Goal: Task Accomplishment & Management: Complete application form

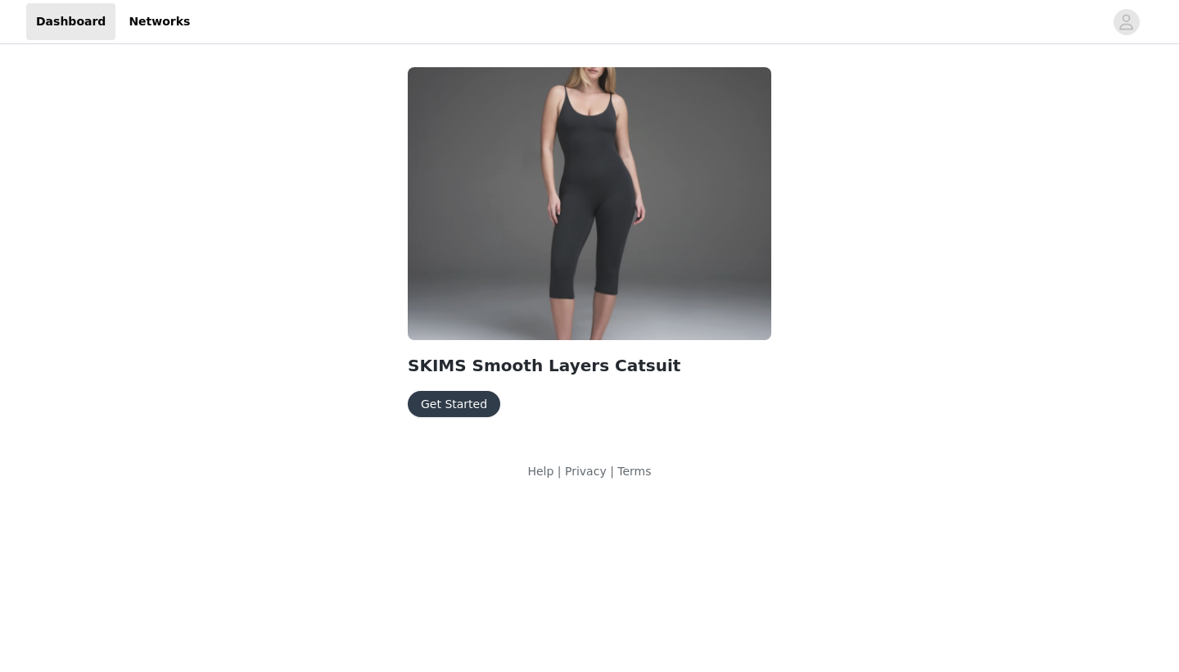
click at [455, 400] on button "Get Started" at bounding box center [454, 404] width 93 height 26
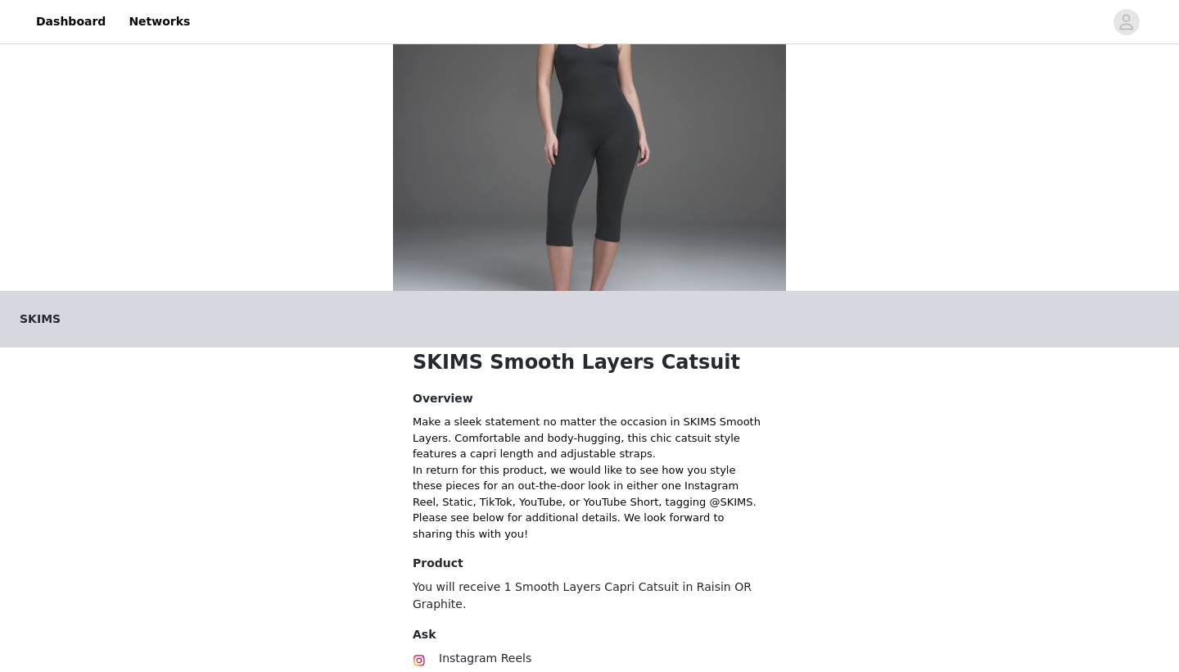
click at [568, 214] on img at bounding box center [589, 143] width 393 height 295
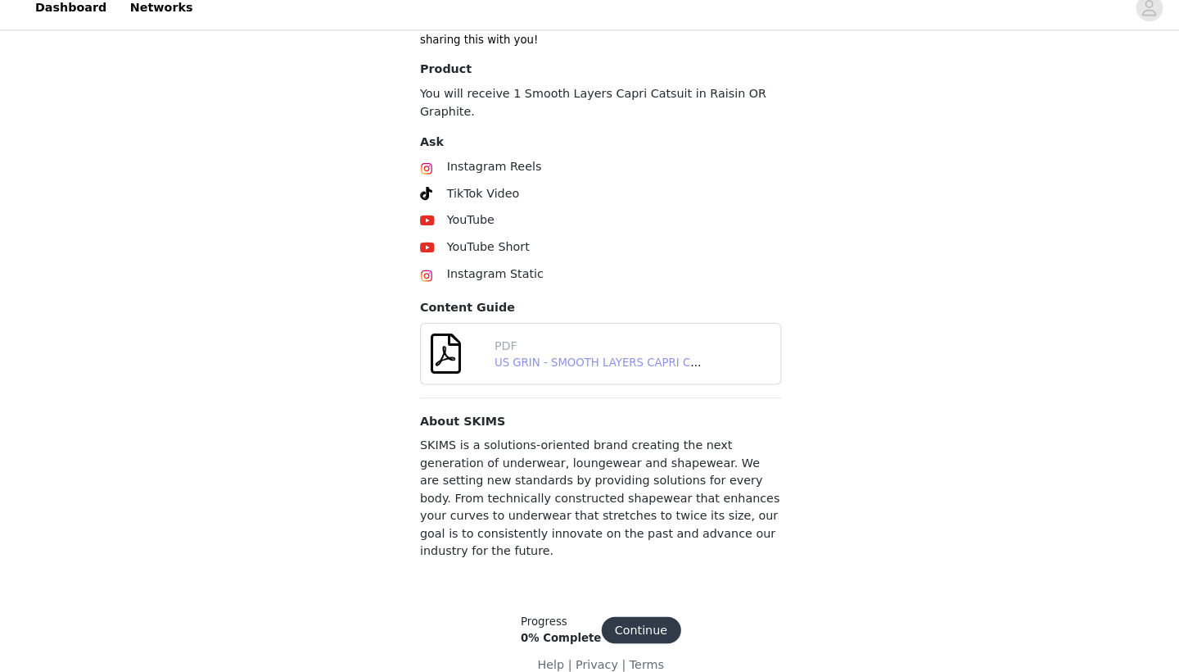
scroll to position [532, 0]
click at [539, 363] on link "US GRIN - SMOOTH LAYERS CAPRI CATSUIT - [DATE].pdf" at bounding box center [634, 369] width 296 height 12
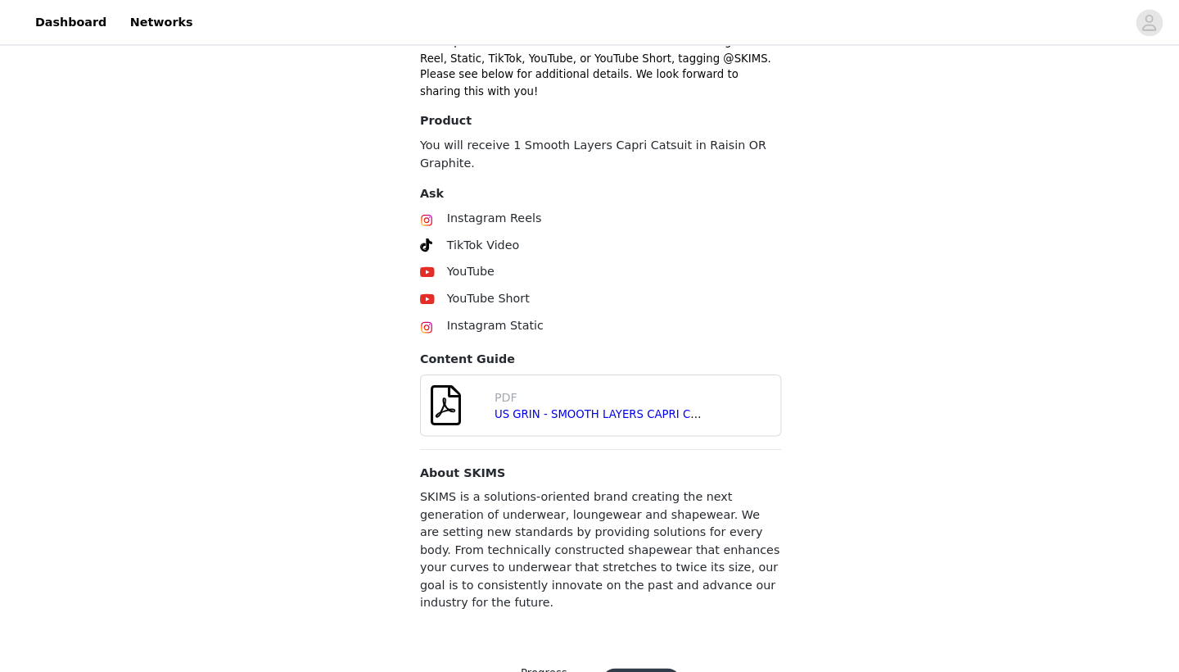
scroll to position [464, 0]
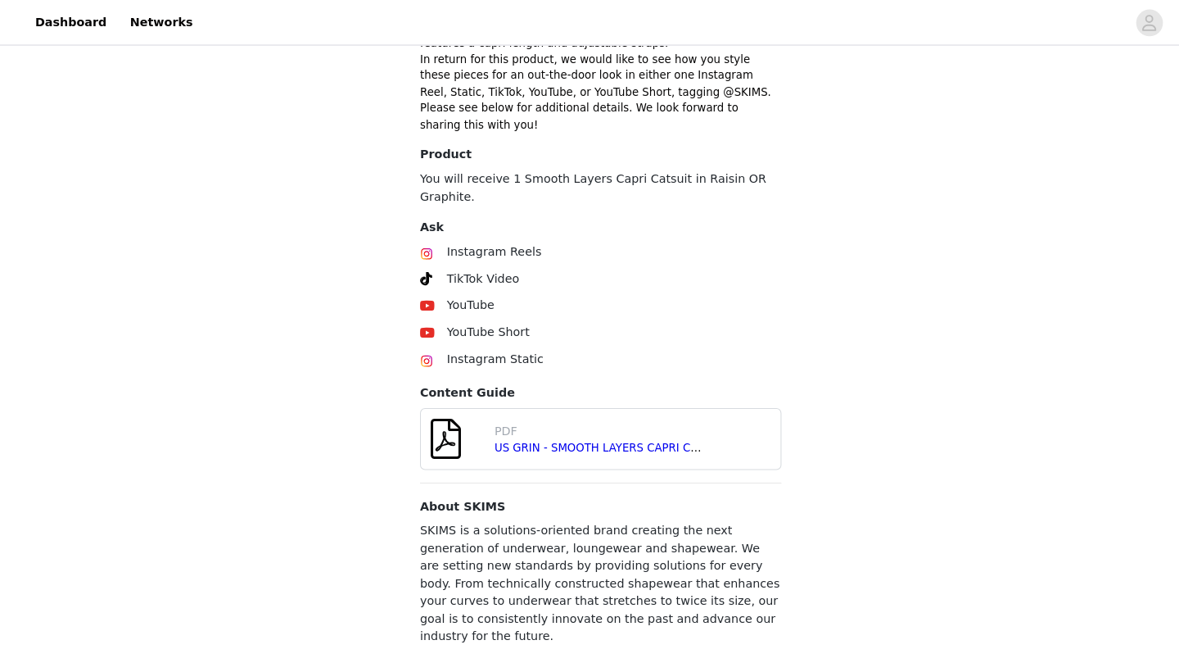
click at [456, 244] on span "Instagram Reels" at bounding box center [485, 245] width 93 height 13
drag, startPoint x: 430, startPoint y: 168, endPoint x: 695, endPoint y: 174, distance: 265.4
click at [695, 174] on p "You will receive 1 Smooth Layers Capri Catsuit in Raisin OR Graphite." at bounding box center [590, 183] width 354 height 34
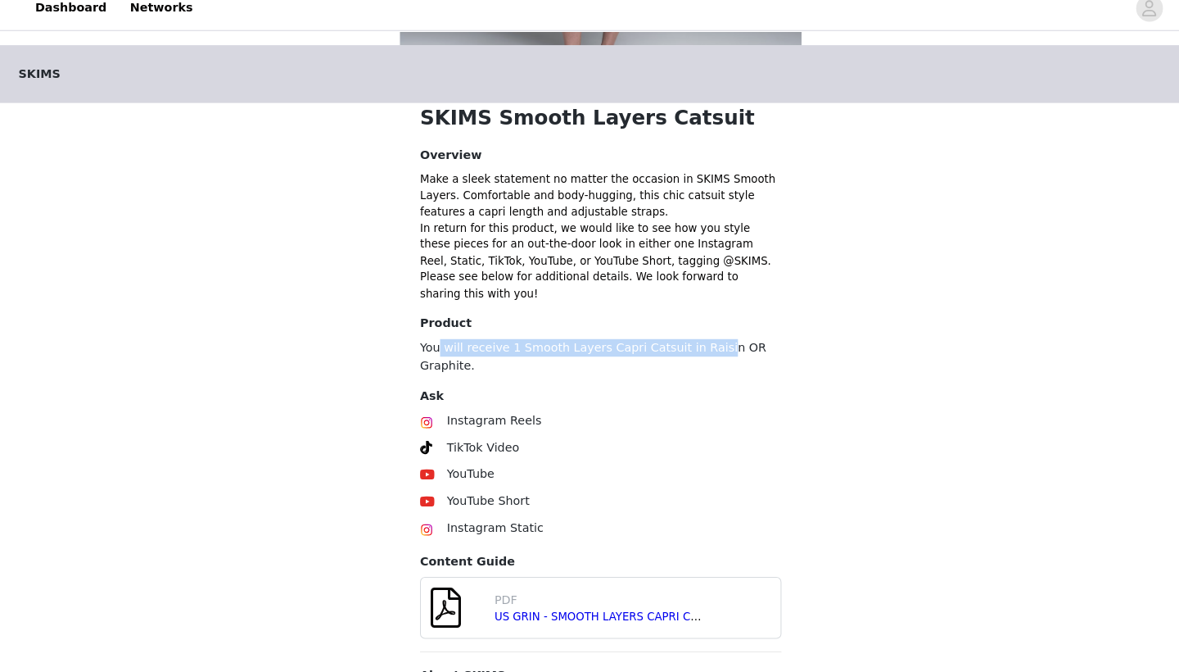
scroll to position [303, 0]
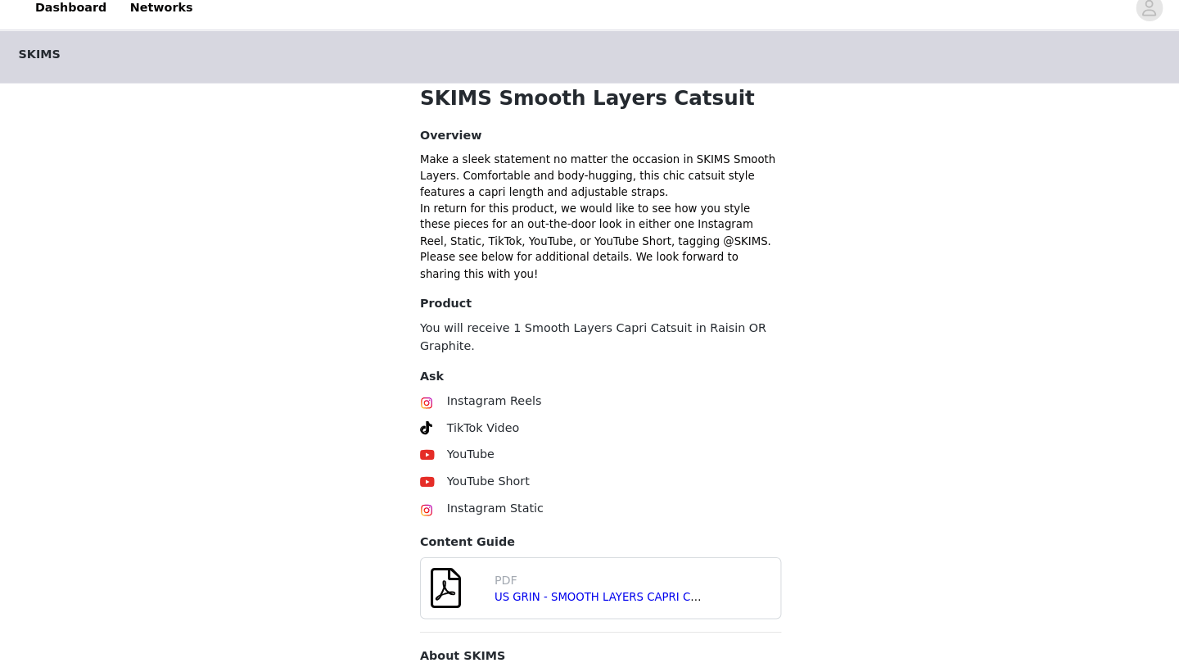
click at [510, 284] on section "SKIMS Smooth Layers Catsuit Overview Make a sleek statement no matter the occas…" at bounding box center [589, 460] width 393 height 728
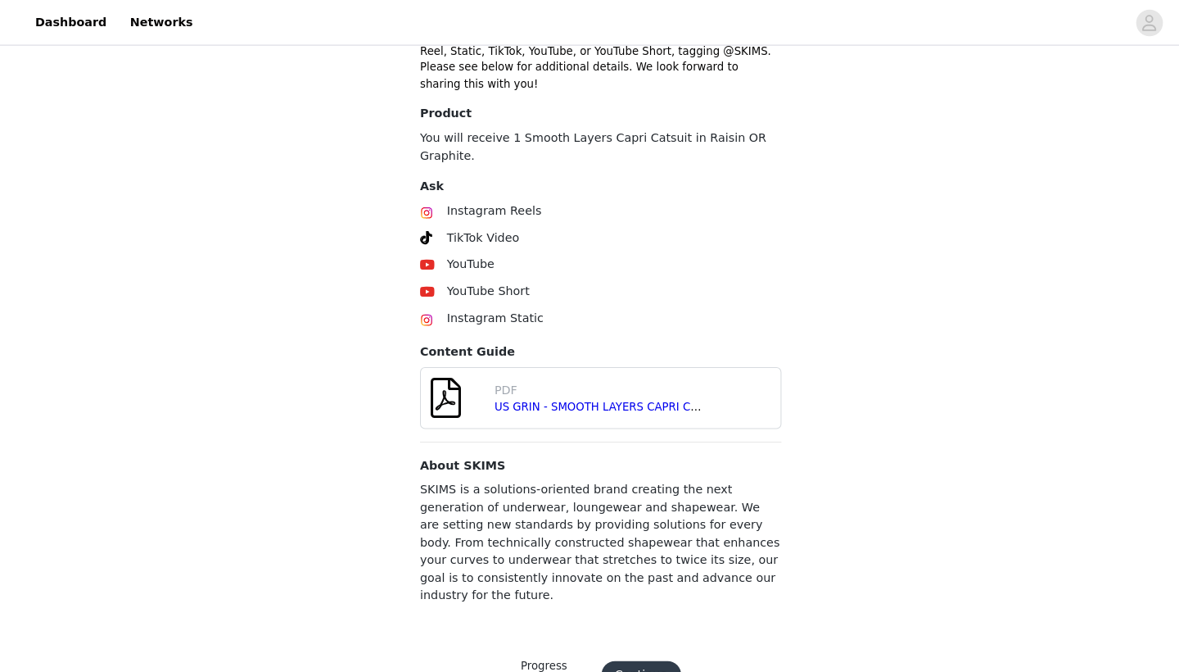
scroll to position [501, 0]
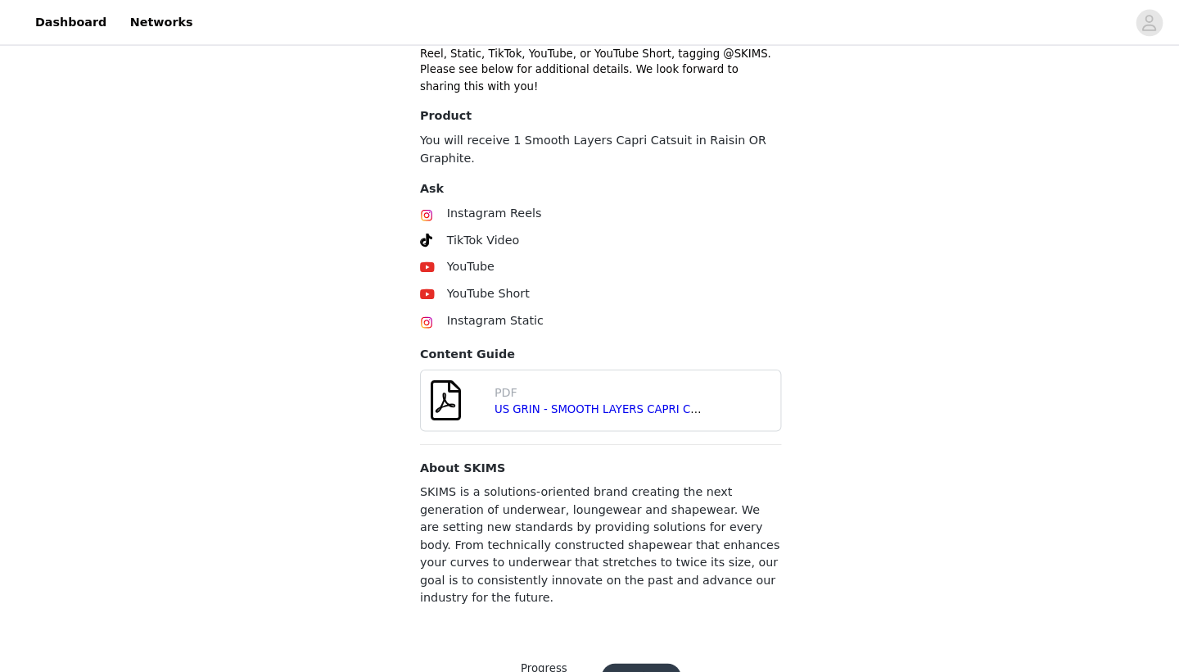
click at [631, 649] on button "Continue" at bounding box center [629, 662] width 78 height 26
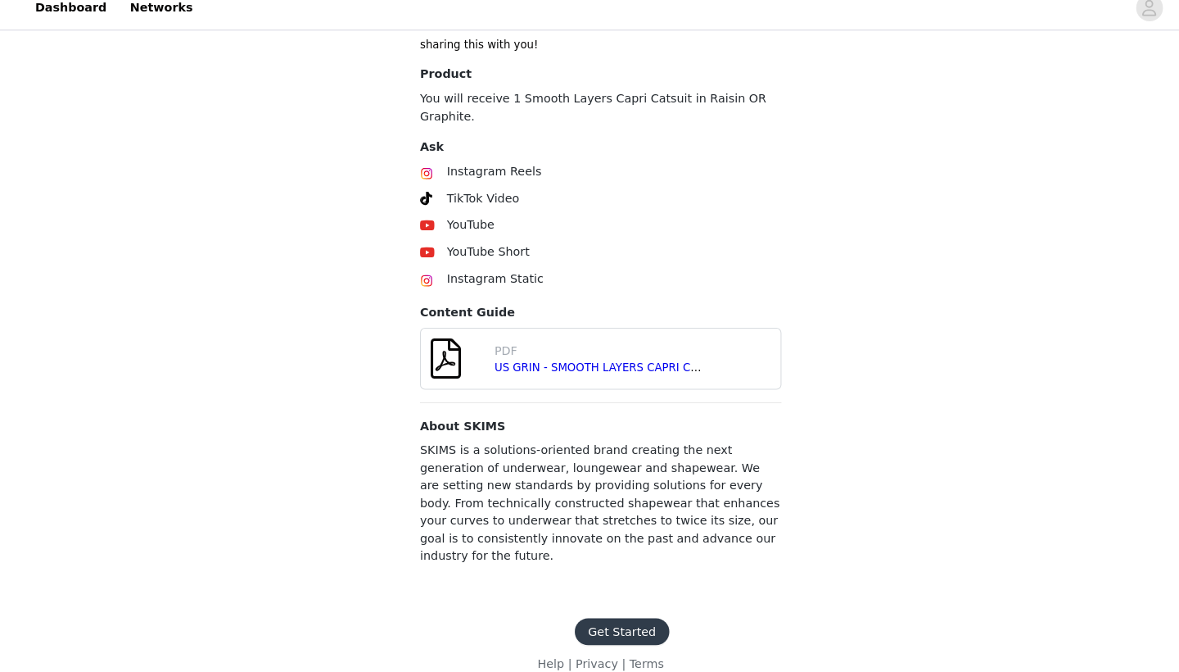
scroll to position [527, 0]
click at [600, 619] on button "Get Started" at bounding box center [610, 632] width 93 height 26
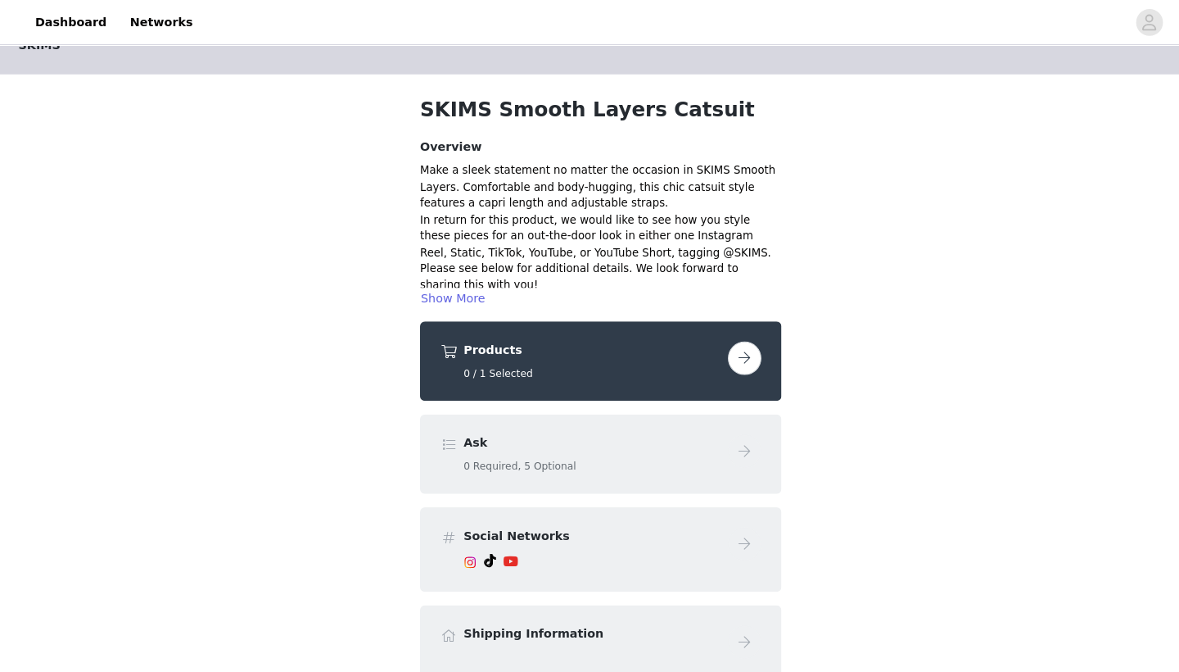
scroll to position [30, 0]
click at [739, 350] on button "button" at bounding box center [730, 351] width 33 height 33
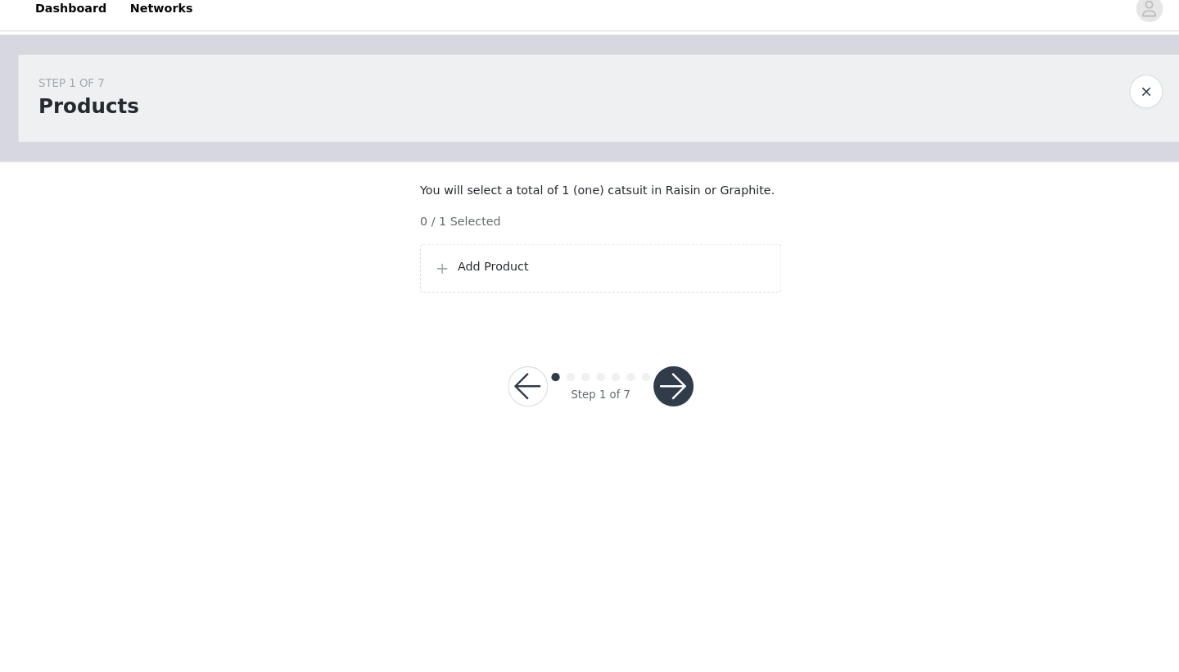
click at [428, 276] on span at bounding box center [435, 276] width 16 height 20
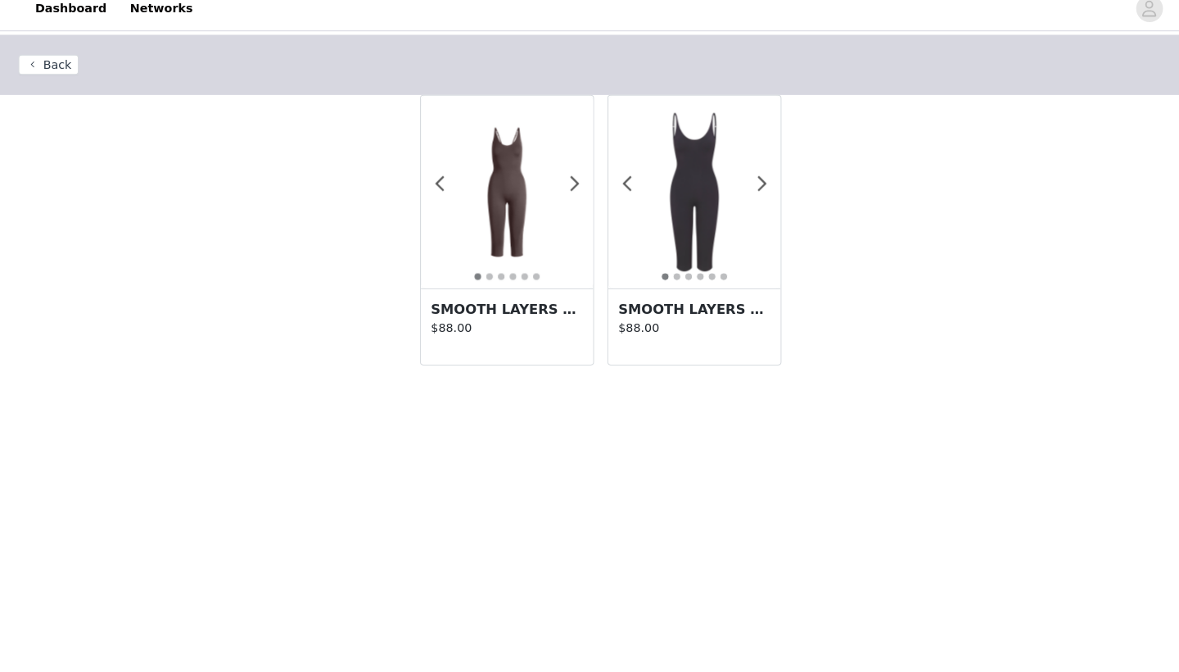
click at [491, 205] on img at bounding box center [498, 201] width 169 height 169
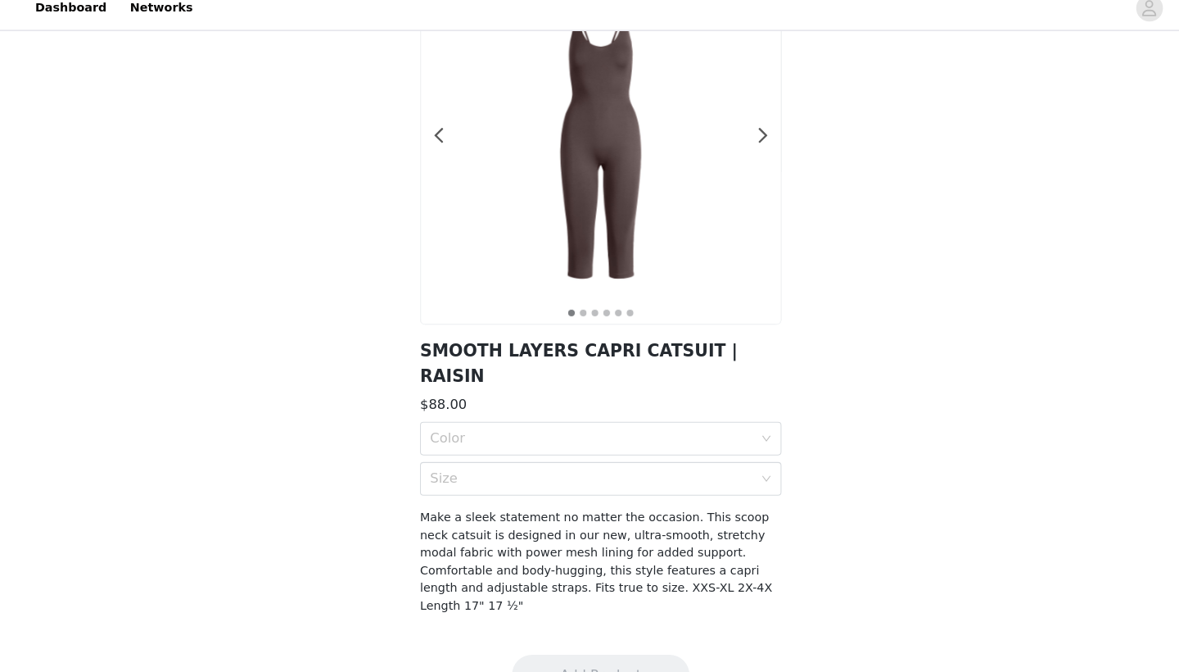
scroll to position [129, 0]
click at [684, 435] on div "Color" at bounding box center [581, 443] width 316 height 16
click at [665, 441] on li "RAISIN" at bounding box center [590, 454] width 354 height 26
click at [640, 474] on div "Size" at bounding box center [581, 482] width 316 height 16
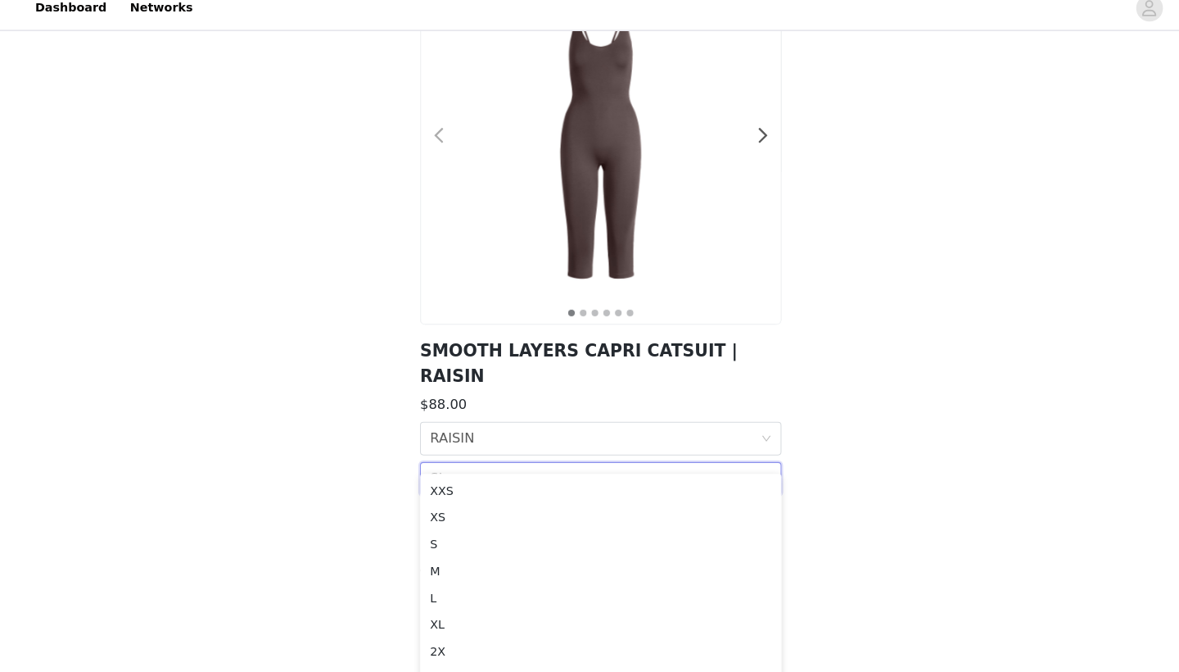
click at [431, 147] on span at bounding box center [431, 147] width 37 height 0
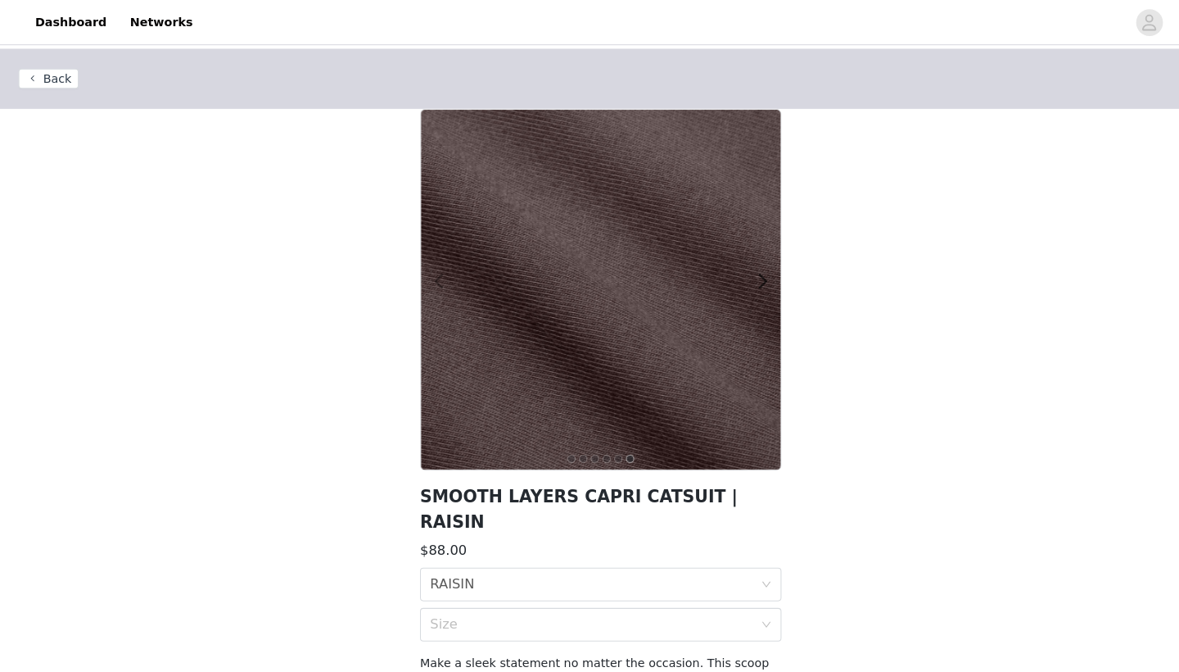
scroll to position [0, 0]
click at [429, 275] on span at bounding box center [431, 275] width 37 height 0
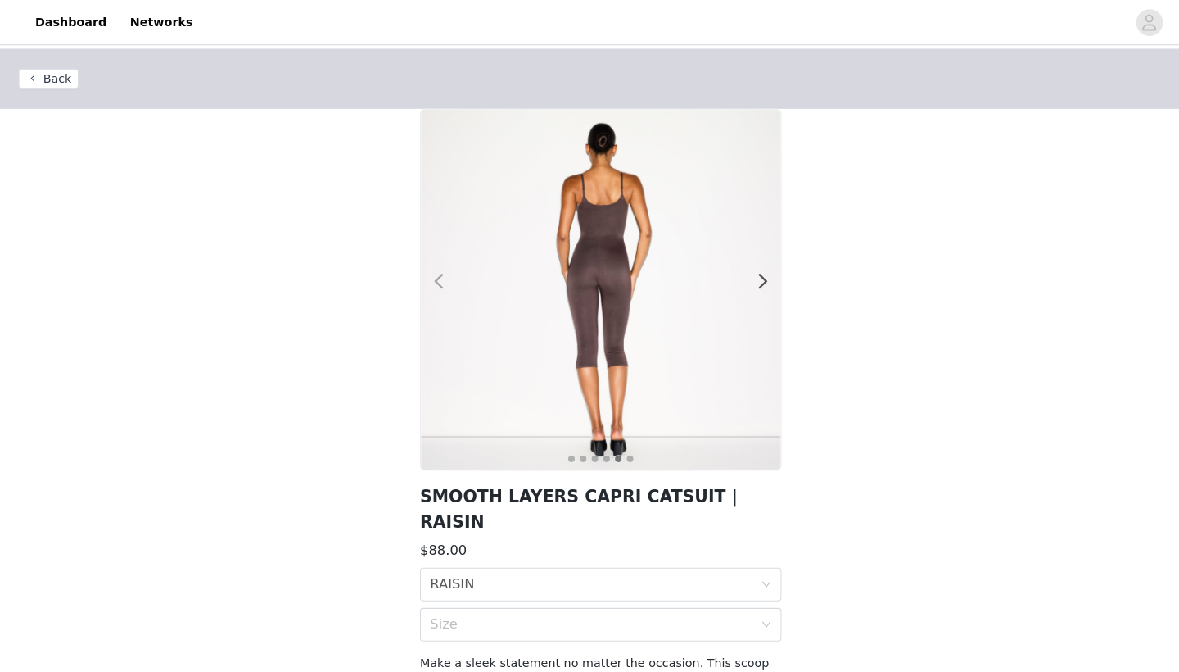
click at [429, 275] on span at bounding box center [431, 275] width 37 height 0
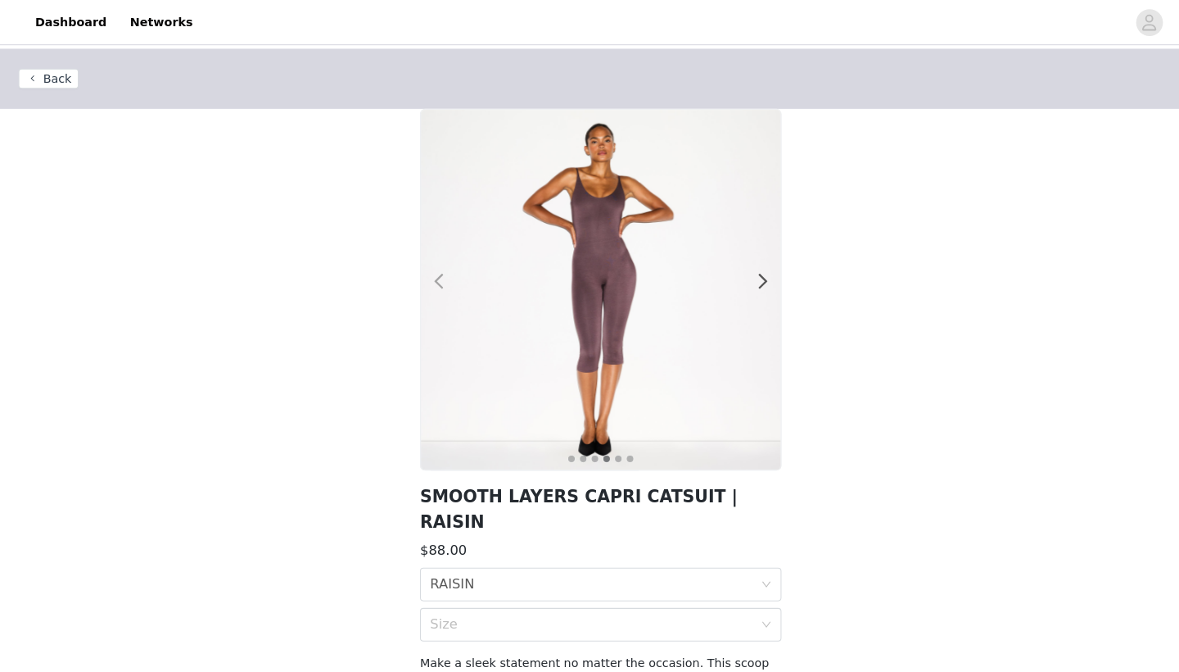
click at [428, 275] on span at bounding box center [431, 275] width 37 height 0
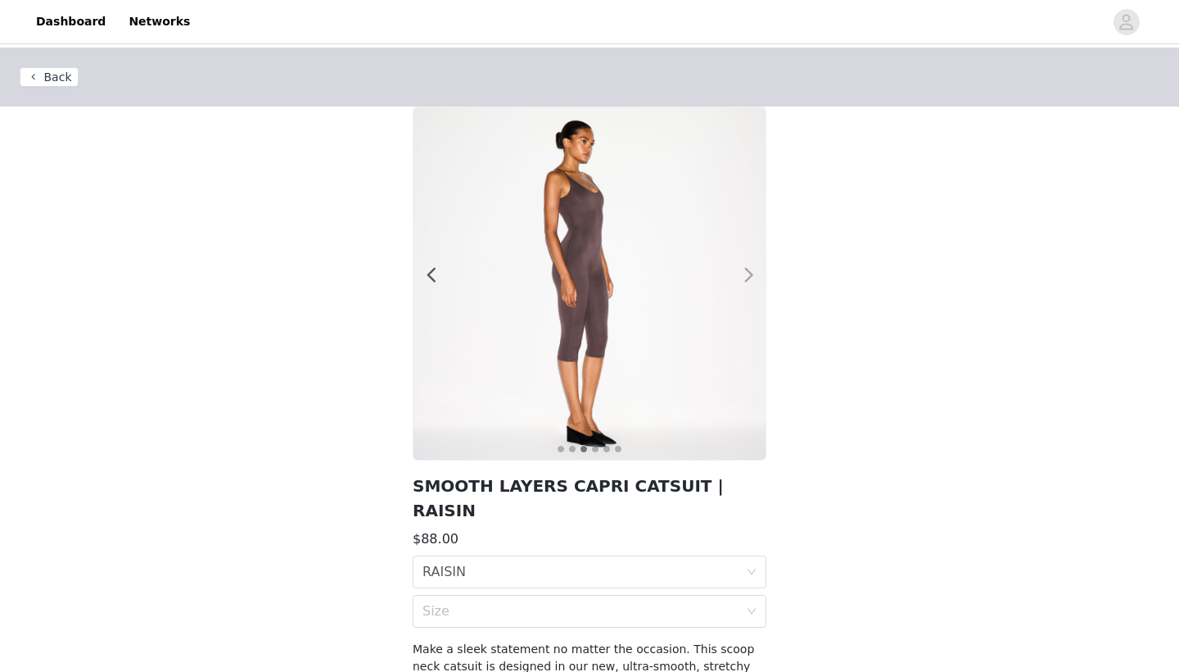
click at [753, 275] on span at bounding box center [749, 275] width 37 height 0
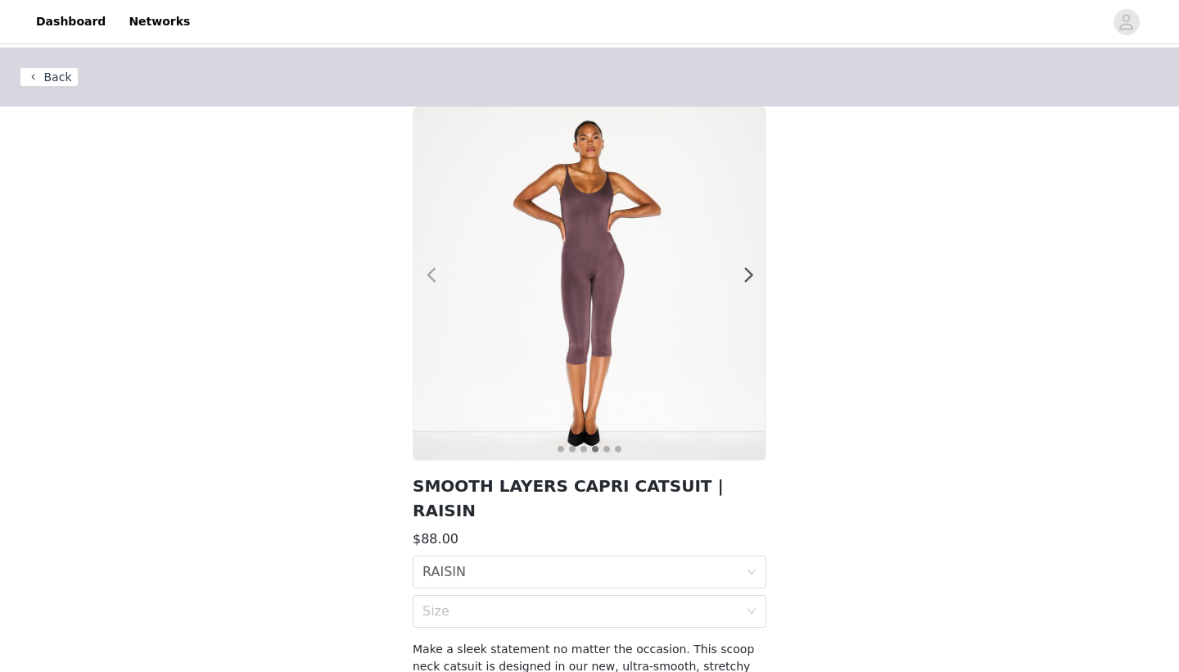
click at [431, 275] on span at bounding box center [431, 275] width 37 height 0
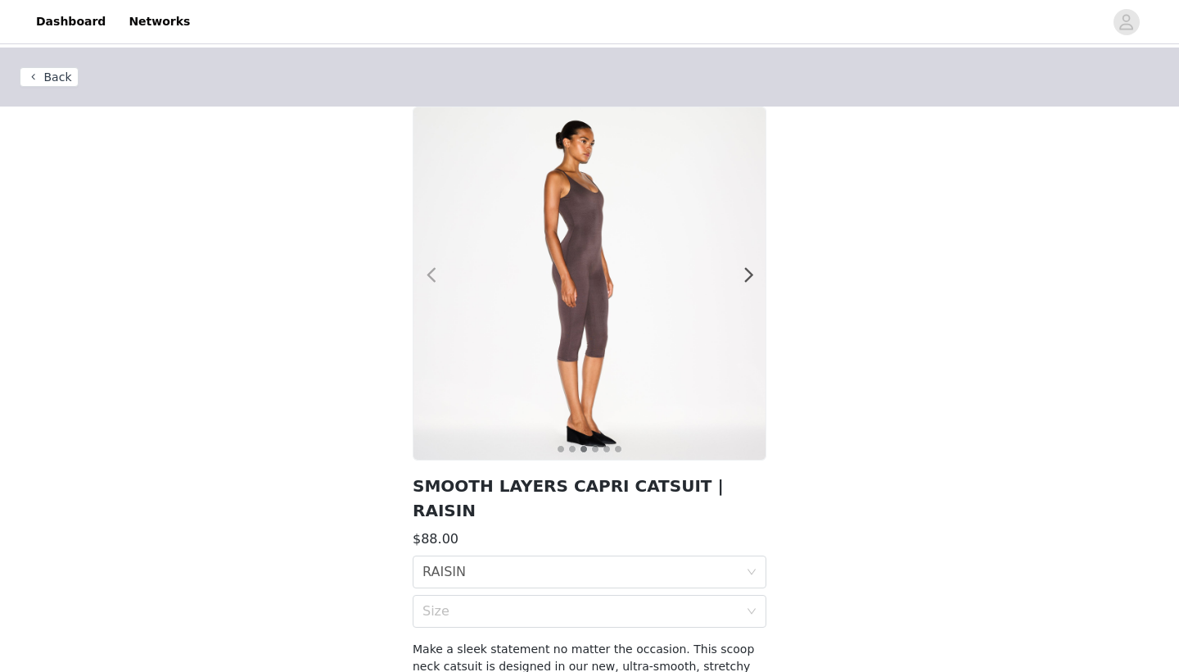
click at [431, 275] on span at bounding box center [431, 275] width 37 height 0
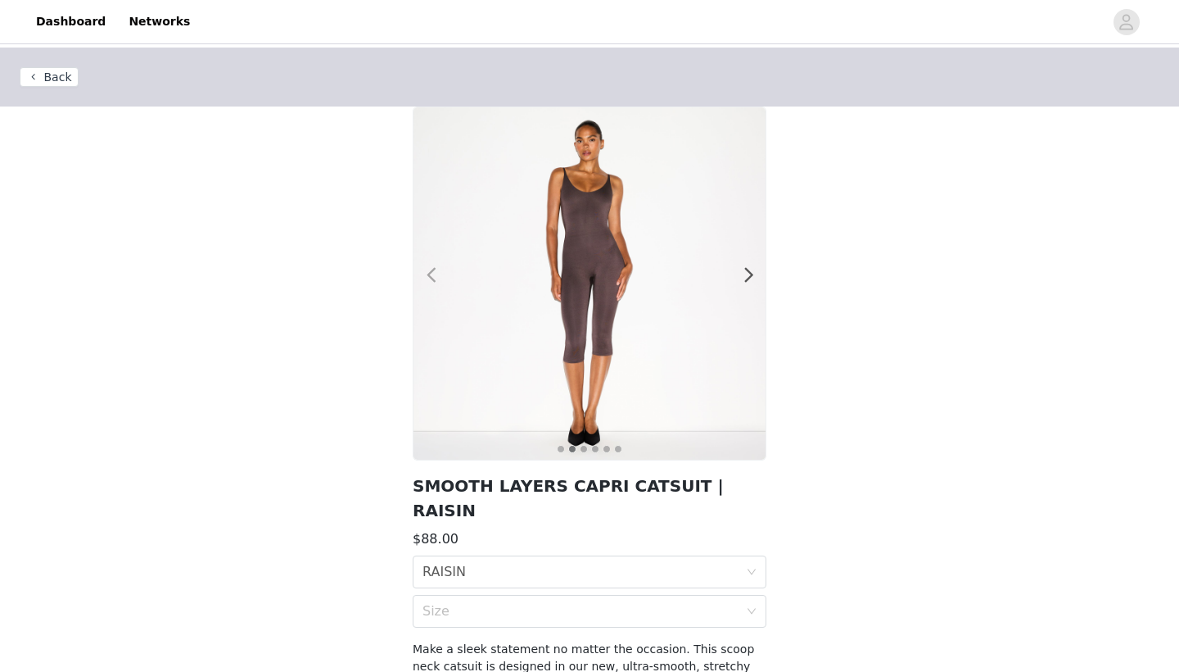
click at [431, 275] on span at bounding box center [431, 275] width 37 height 0
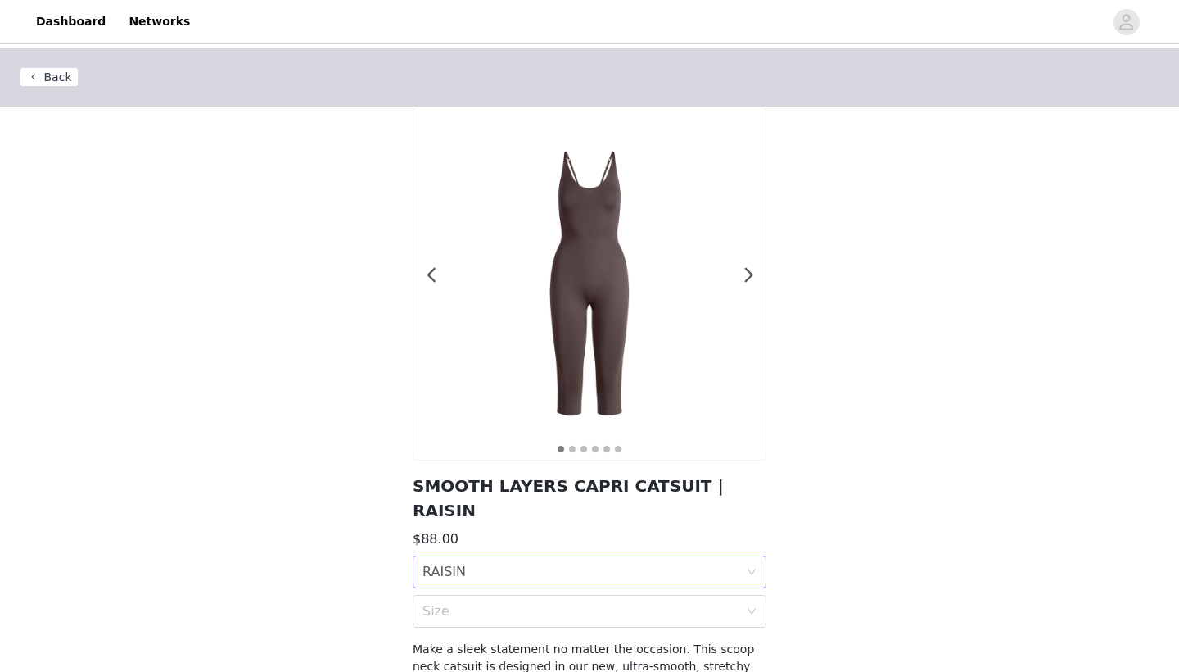
click at [476, 556] on div "Color RAISIN" at bounding box center [584, 571] width 323 height 31
click at [440, 274] on img at bounding box center [590, 283] width 352 height 352
click at [429, 275] on span at bounding box center [431, 275] width 37 height 0
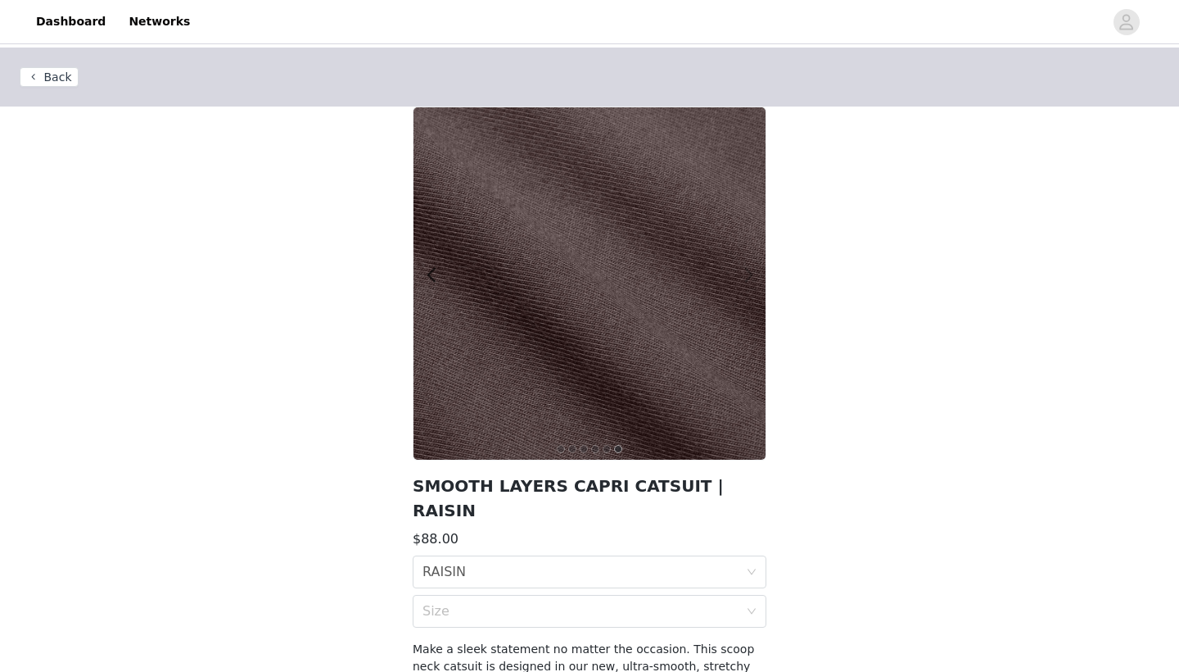
click at [753, 275] on span at bounding box center [749, 275] width 37 height 0
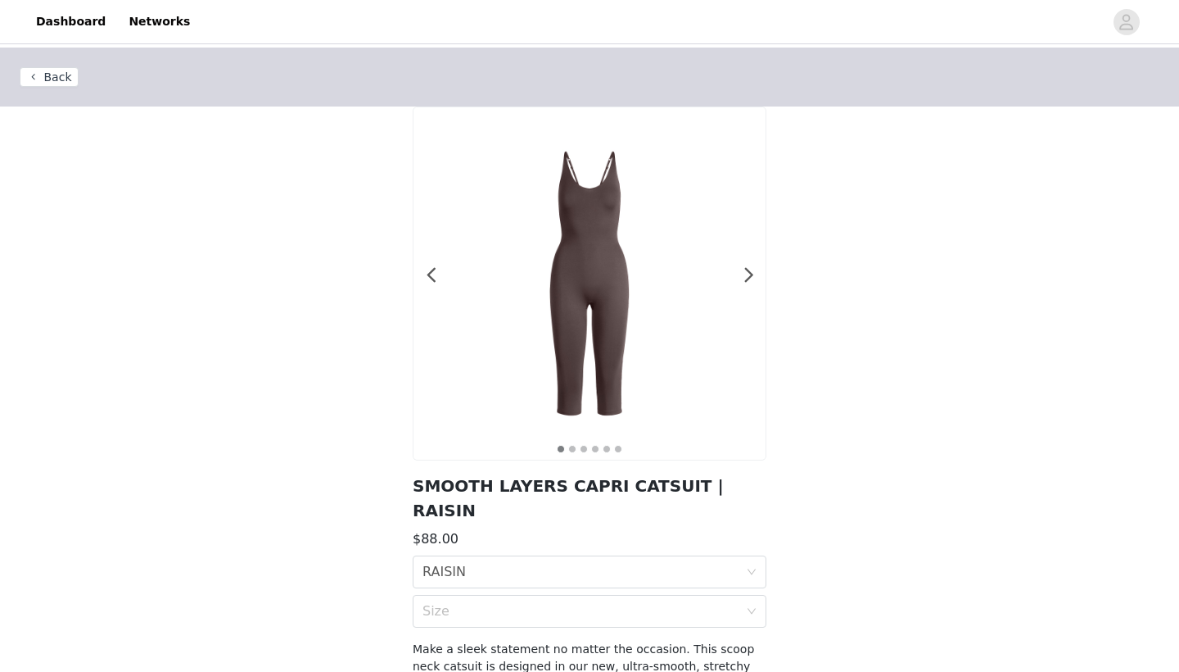
click at [40, 68] on button "Back" at bounding box center [49, 77] width 59 height 20
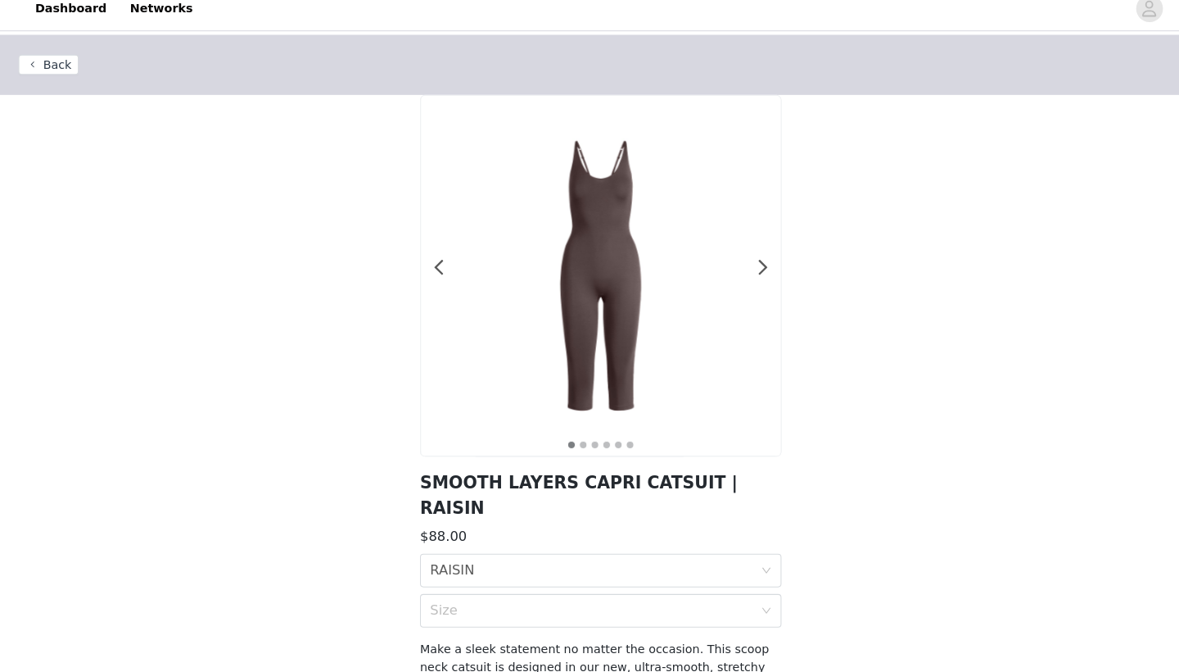
click at [58, 67] on button "Back" at bounding box center [49, 77] width 59 height 20
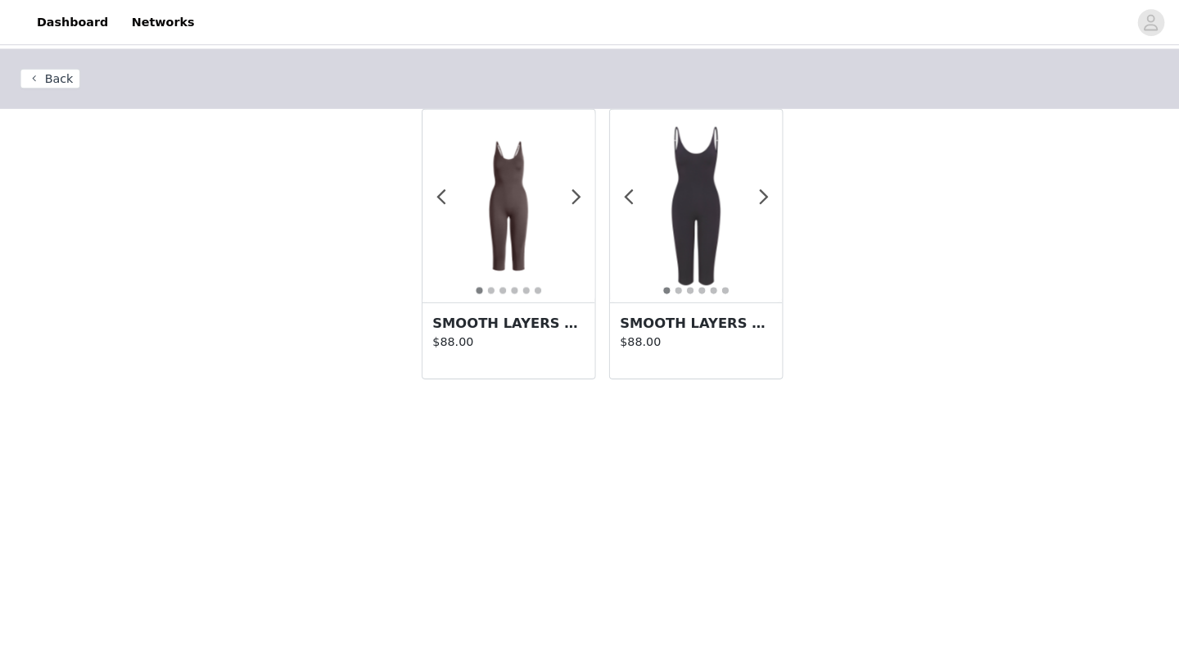
click at [723, 320] on h3 "SMOOTH LAYERS CAPRI CATSUIT | GRAPHITE" at bounding box center [681, 316] width 149 height 20
